Goal: Task Accomplishment & Management: Use online tool/utility

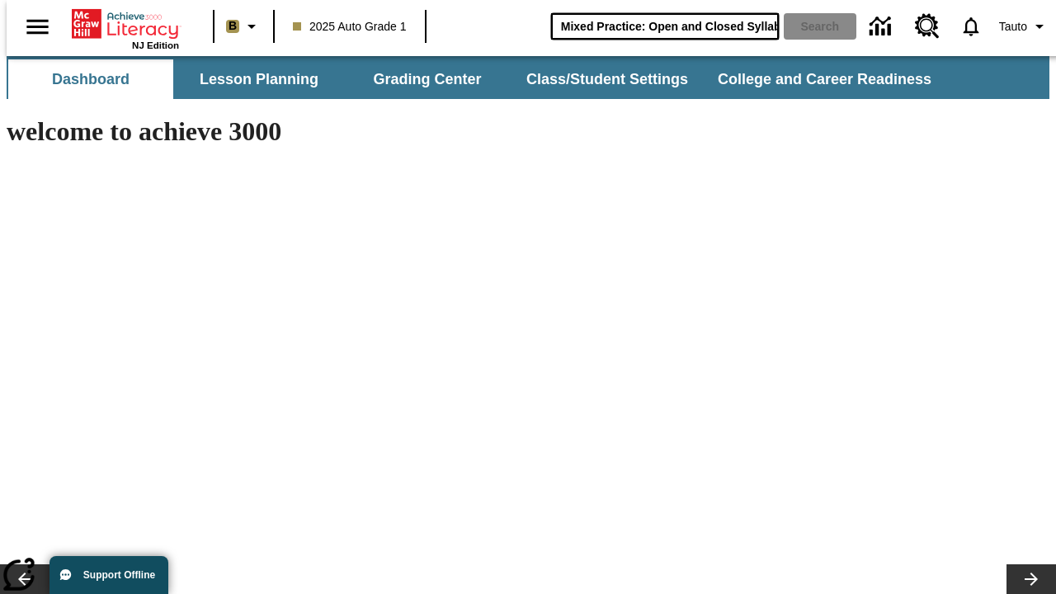
scroll to position [0, 23]
type input "Mixed Practice: Open and Closed Syllables"
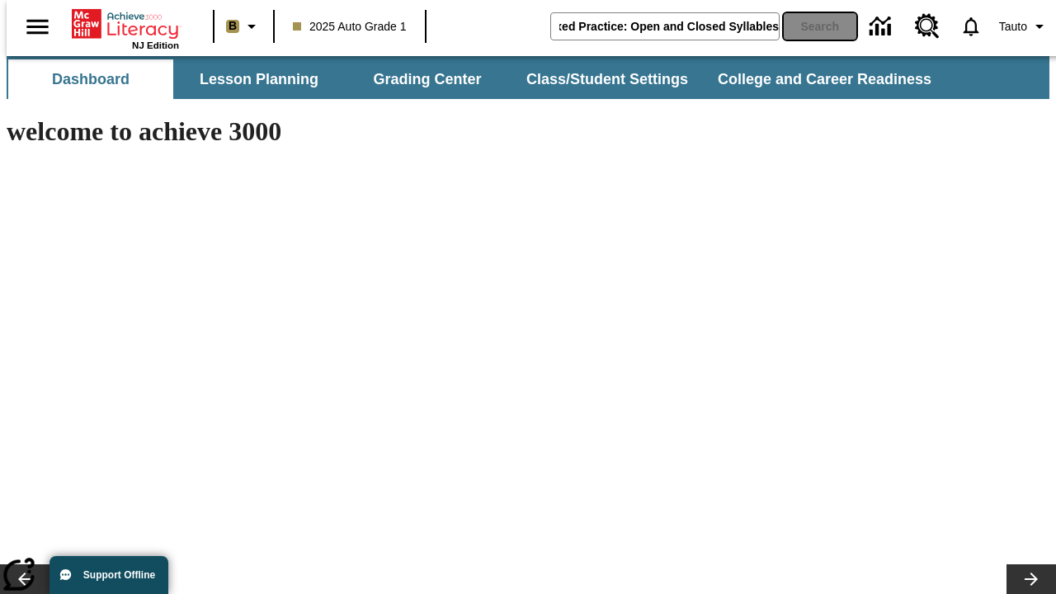
click at [810, 26] on button "Search" at bounding box center [820, 26] width 73 height 26
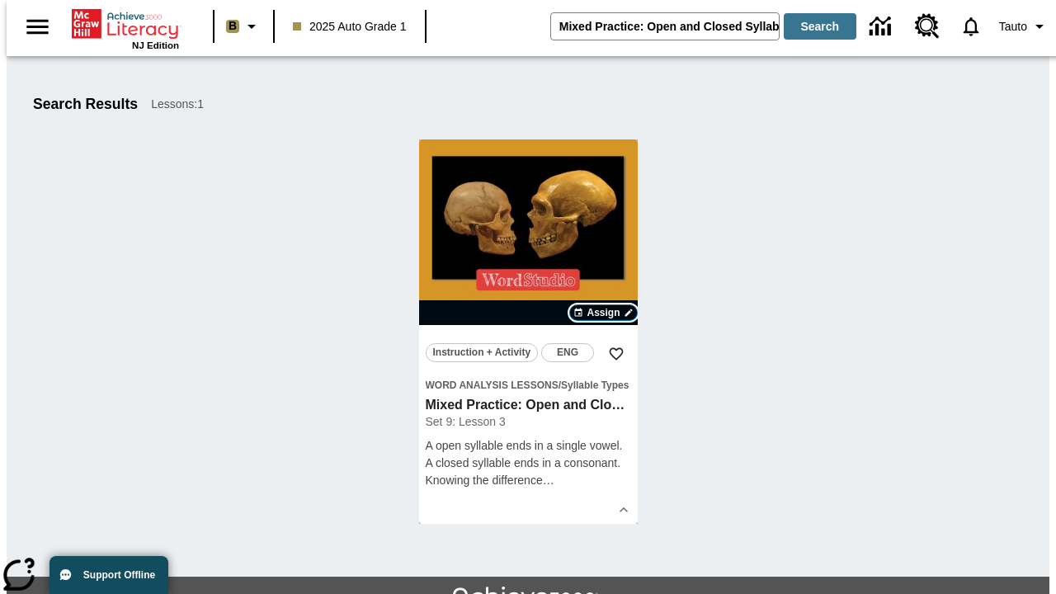
click at [604, 313] on span "Assign" at bounding box center [603, 312] width 33 height 15
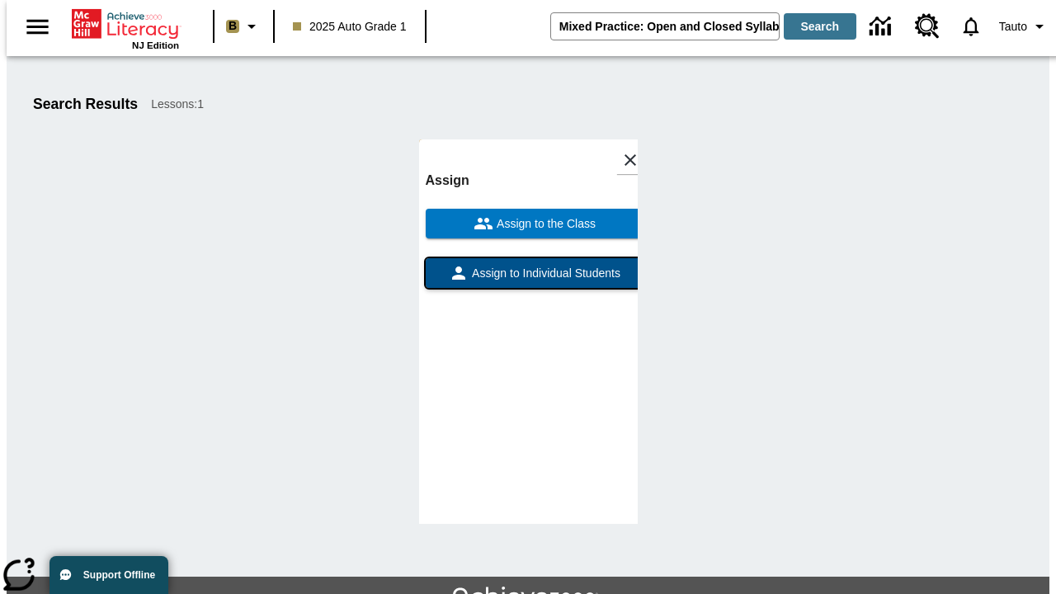
click at [528, 281] on span "Assign to Individual Students" at bounding box center [545, 273] width 152 height 17
